Goal: Find specific page/section: Find specific page/section

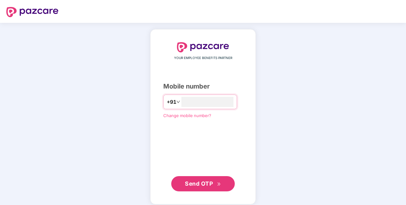
type input "**********"
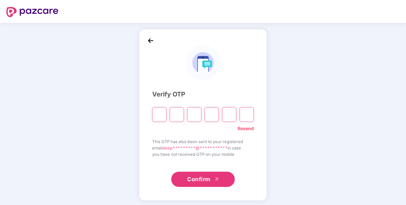
type input "*"
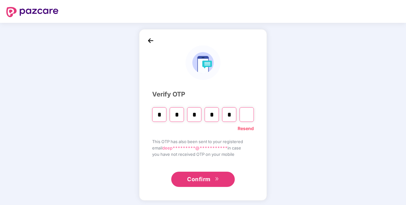
type input "*"
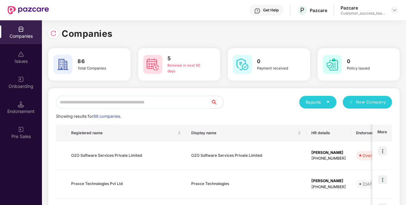
click at [124, 104] on input "text" at bounding box center [133, 102] width 155 height 13
click at [172, 67] on div "Renewal in next 60 days" at bounding box center [187, 68] width 40 height 11
click at [155, 66] on img at bounding box center [152, 64] width 19 height 19
click at [176, 61] on h3 "5" at bounding box center [187, 59] width 40 height 8
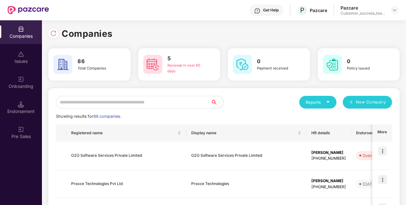
click at [176, 61] on h3 "5" at bounding box center [187, 59] width 40 height 8
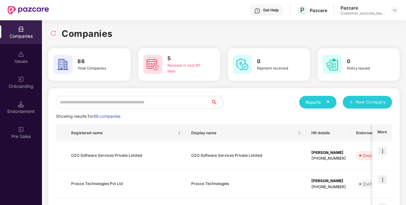
click at [199, 78] on div "5 Renewal in next 60 days" at bounding box center [179, 64] width 82 height 32
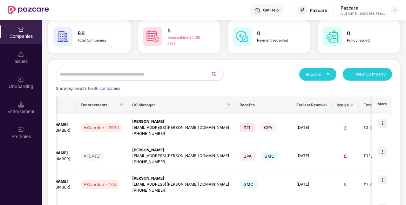
scroll to position [0, 278]
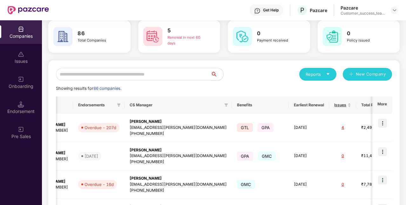
click at [159, 75] on input "text" at bounding box center [133, 74] width 155 height 13
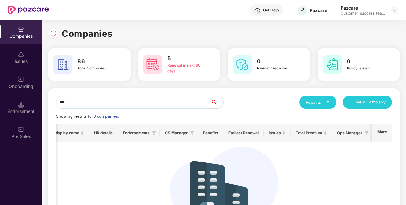
scroll to position [0, 0]
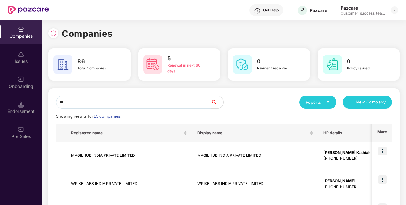
type input "*"
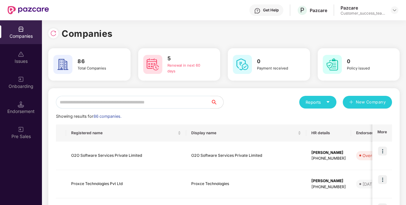
click at [327, 103] on icon "caret-down" at bounding box center [327, 102] width 3 height 2
drag, startPoint x: 265, startPoint y: 103, endPoint x: 238, endPoint y: 110, distance: 27.8
click at [51, 33] on img at bounding box center [53, 33] width 6 height 6
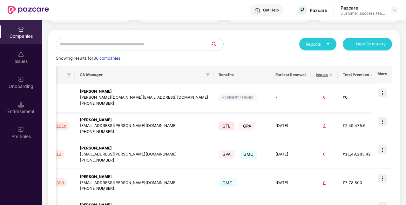
scroll to position [0, 231]
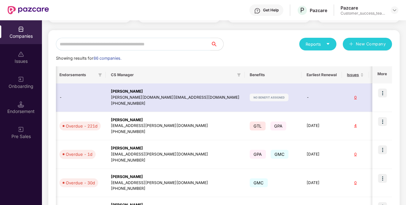
click at [301, 76] on th "Earliest Renewal" at bounding box center [321, 74] width 40 height 17
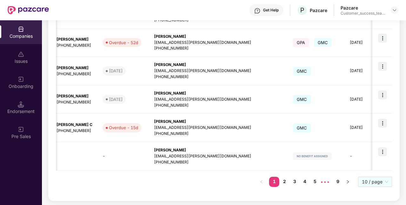
scroll to position [0, 0]
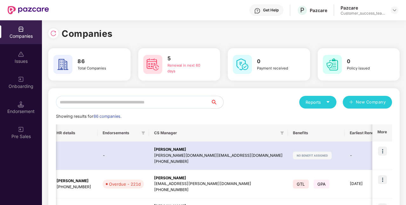
click at [128, 100] on input "text" at bounding box center [133, 102] width 155 height 13
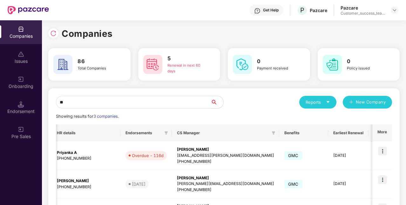
type input "*"
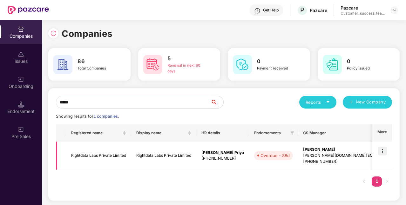
type input "*****"
click at [376, 151] on td at bounding box center [382, 156] width 20 height 29
click at [380, 150] on img at bounding box center [382, 151] width 9 height 9
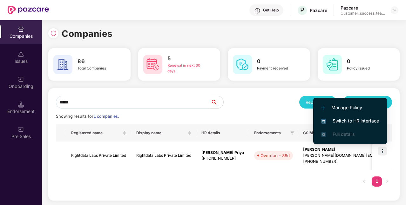
click at [346, 118] on span "Switch to HR interface" at bounding box center [350, 120] width 58 height 7
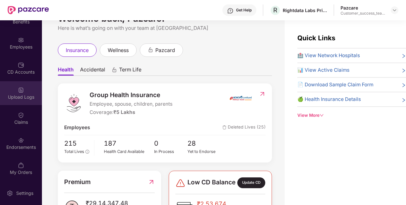
scroll to position [39, 0]
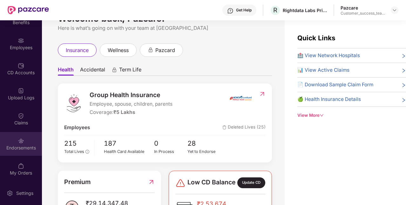
click at [20, 145] on div "Endorsements" at bounding box center [21, 148] width 42 height 6
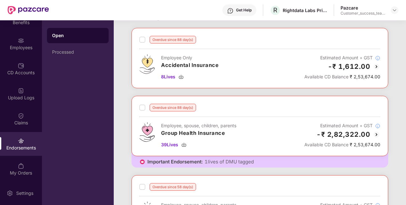
scroll to position [26, 0]
